Goal: Task Accomplishment & Management: Manage account settings

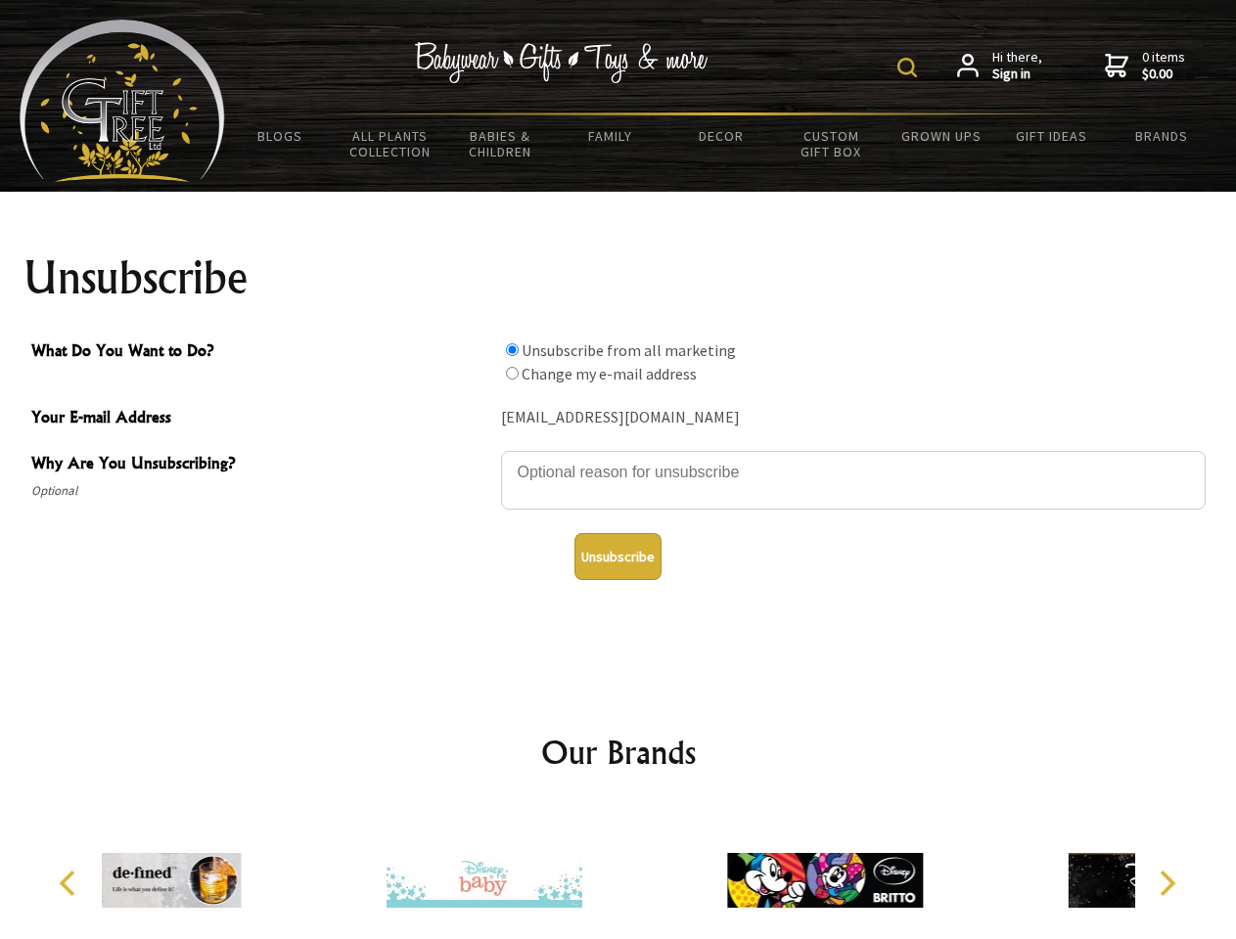
click at [910, 68] on img at bounding box center [907, 68] width 20 height 20
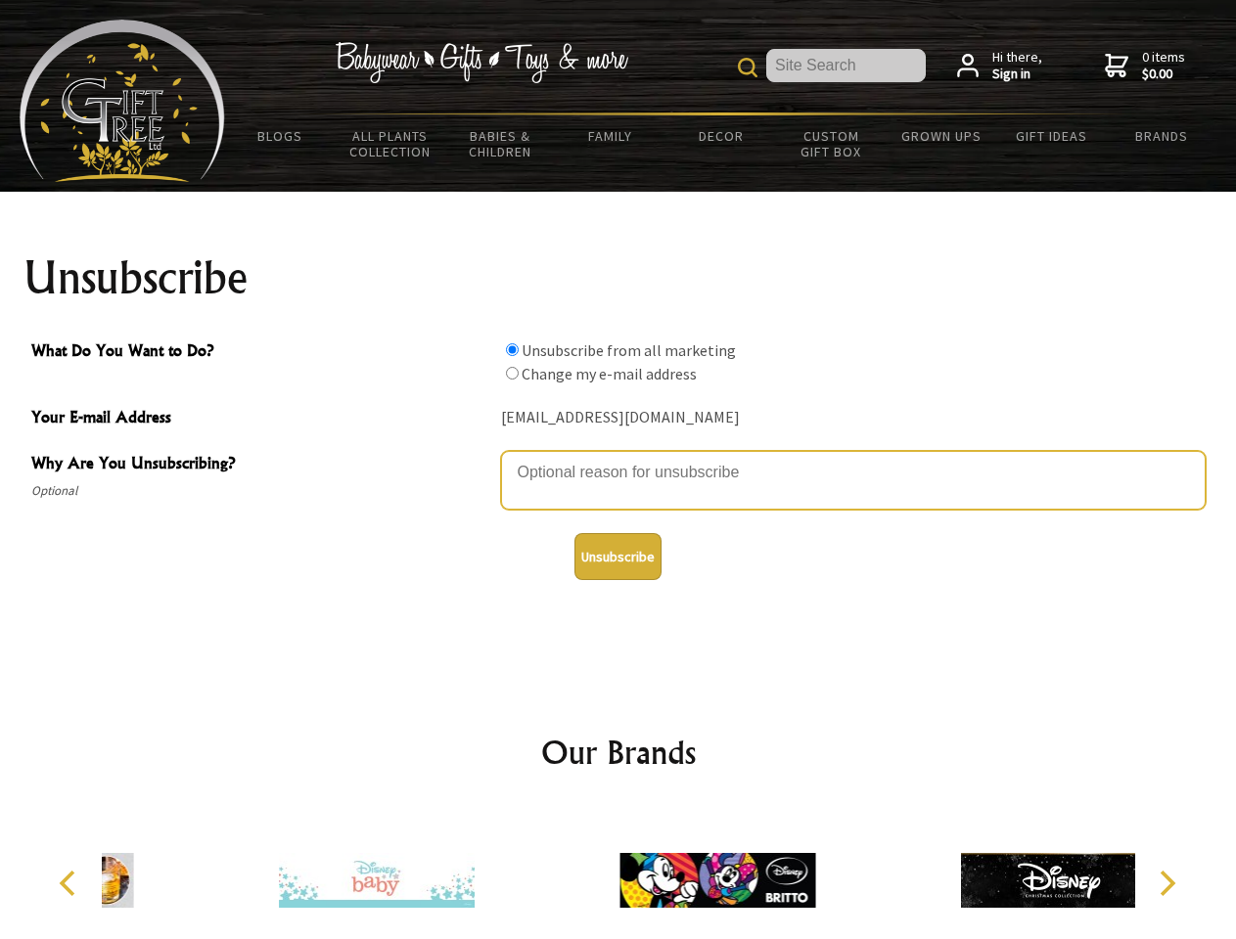
click at [618, 458] on textarea "Why Are You Unsubscribing?" at bounding box center [853, 480] width 705 height 59
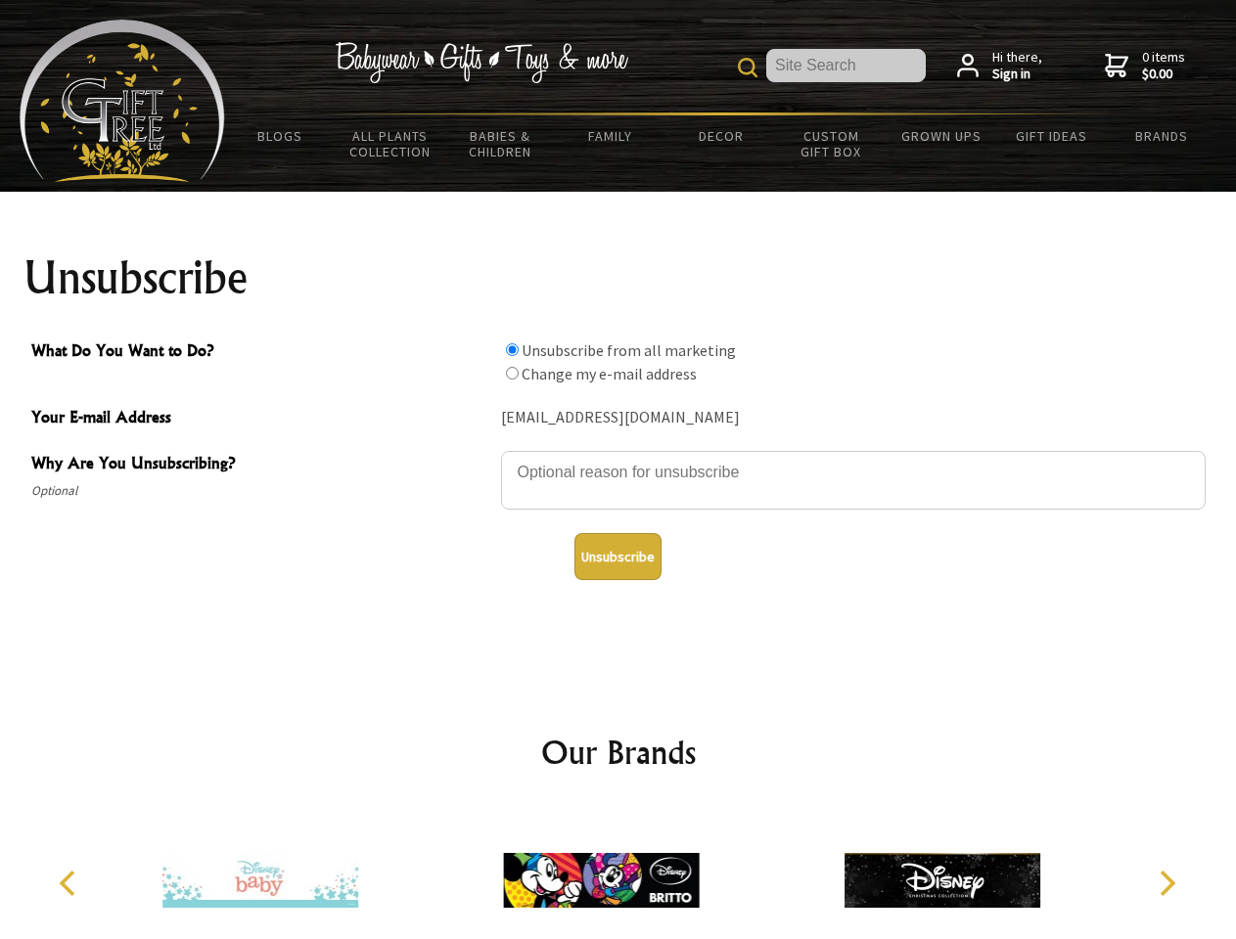
click at [512, 349] on input "What Do You Want to Do?" at bounding box center [512, 349] width 13 height 13
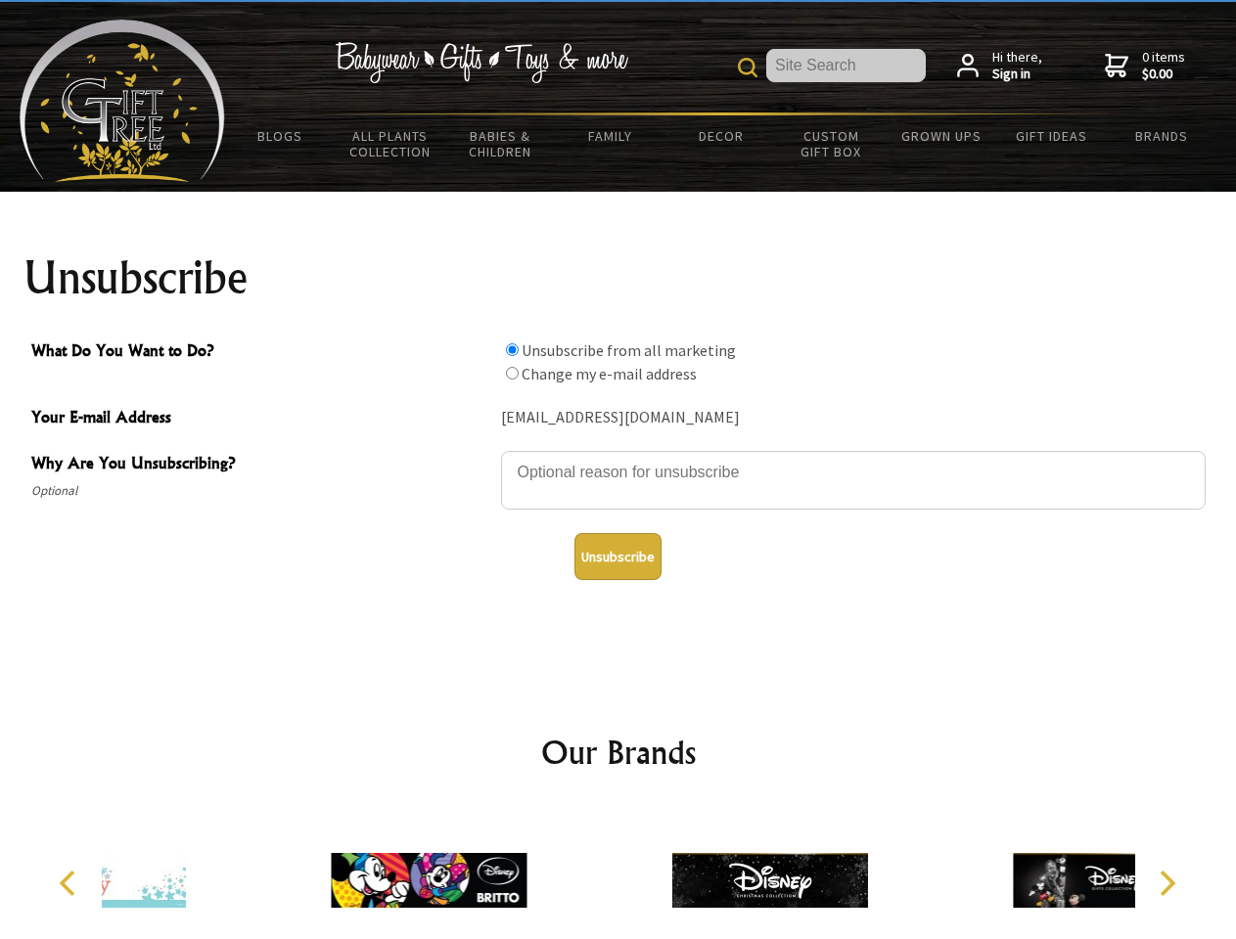
click at [512, 373] on input "What Do You Want to Do?" at bounding box center [512, 373] width 13 height 13
radio input "true"
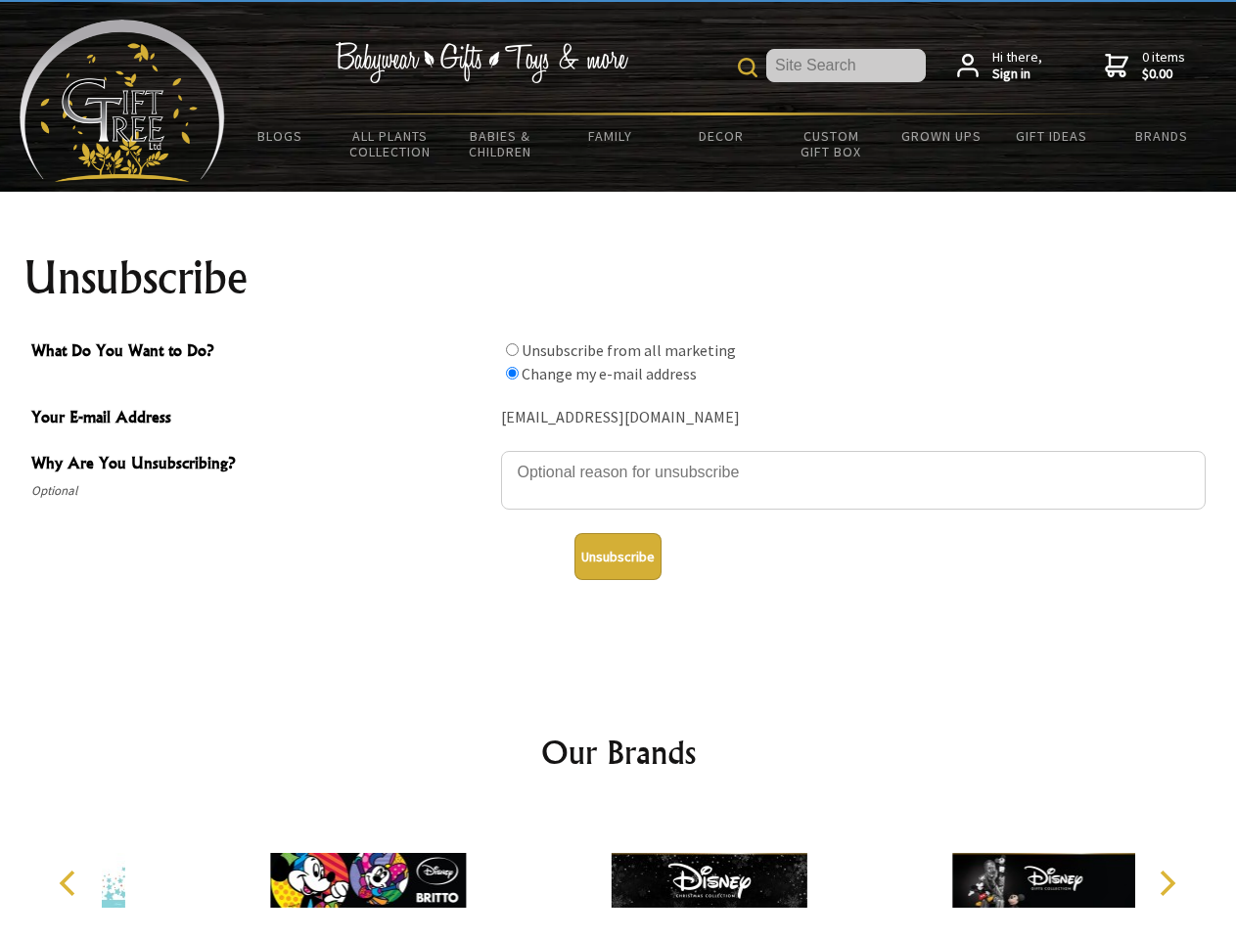
click at [617, 557] on button "Unsubscribe" at bounding box center [617, 556] width 87 height 47
click at [618, 873] on img at bounding box center [710, 880] width 196 height 147
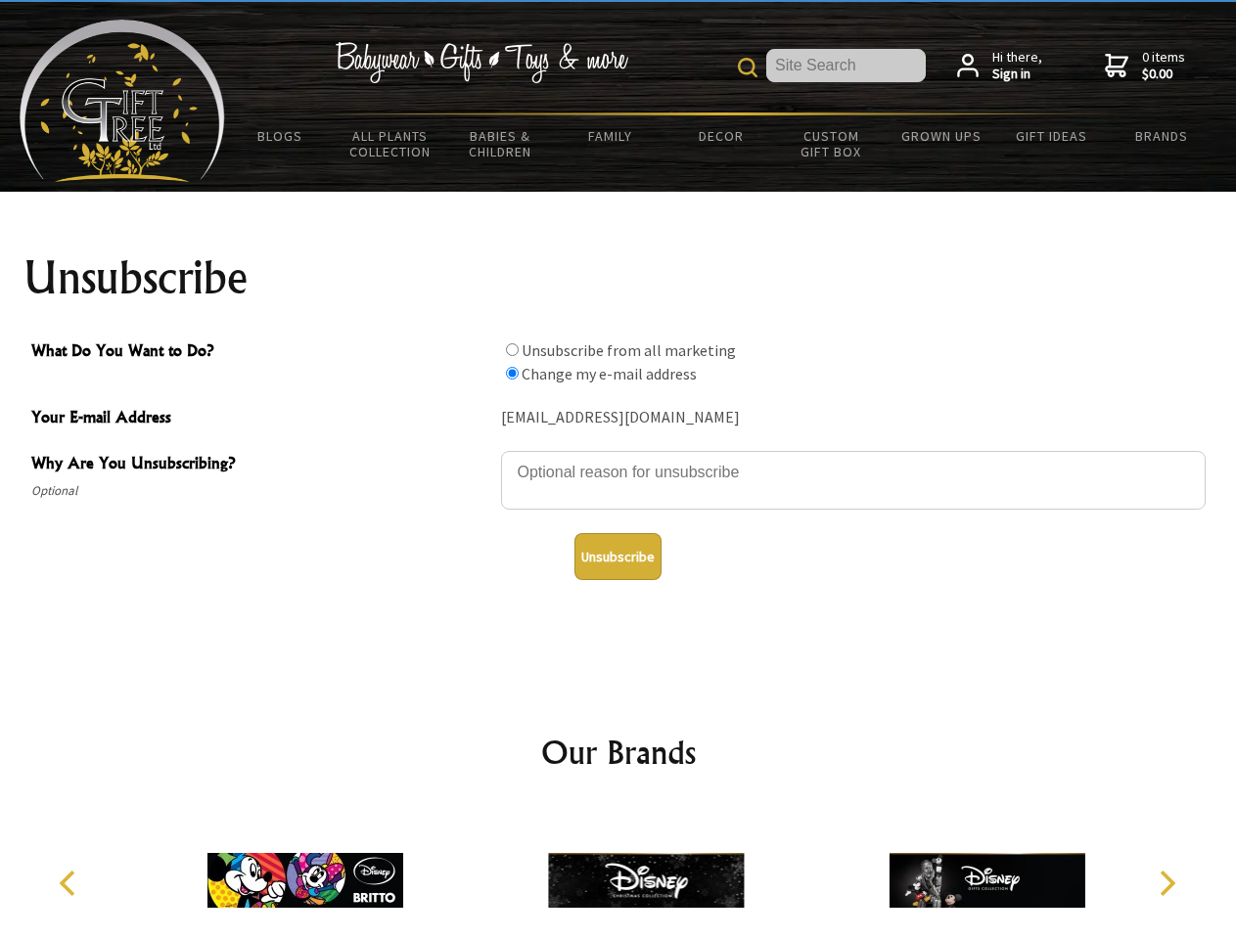
click at [70, 884] on icon "Previous" at bounding box center [69, 883] width 25 height 25
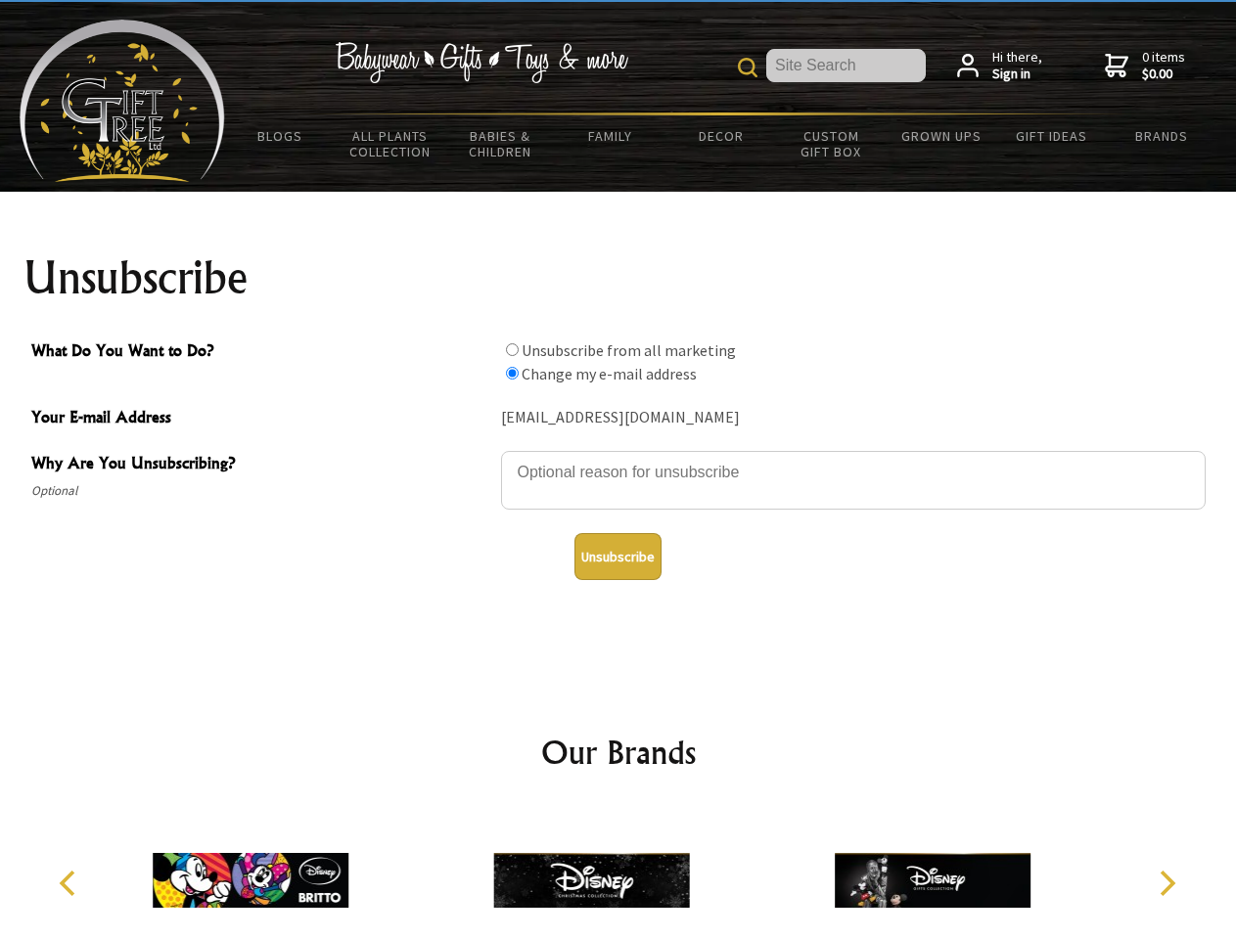
click at [1166, 884] on icon "Next" at bounding box center [1165, 883] width 25 height 25
